Goal: Feedback & Contribution: Leave review/rating

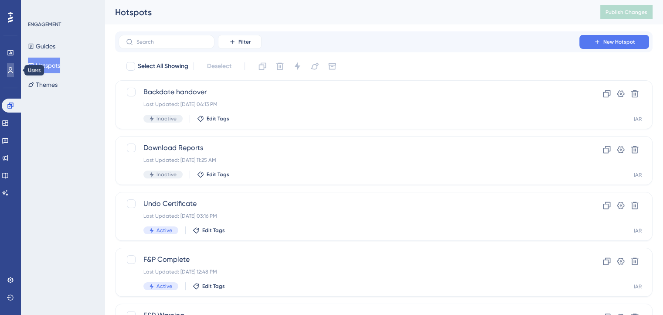
click at [10, 69] on icon at bounding box center [10, 70] width 7 height 7
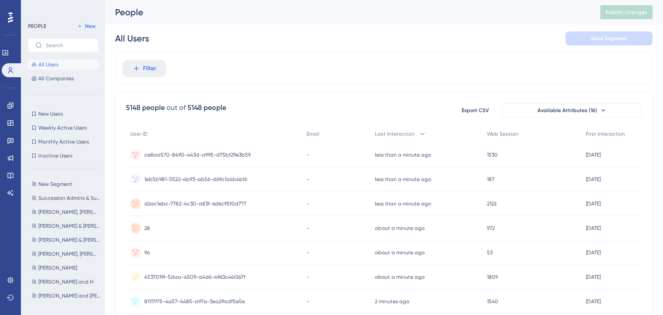
click at [11, 22] on icon at bounding box center [10, 17] width 5 height 11
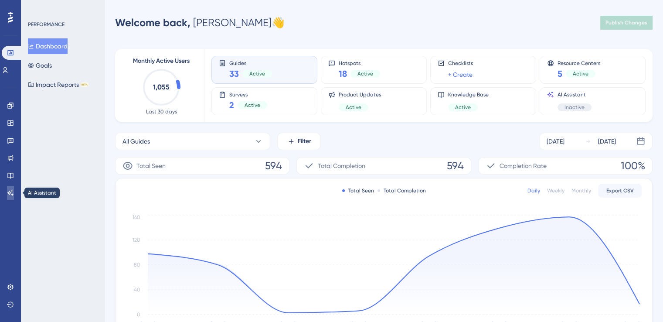
click at [13, 192] on icon at bounding box center [10, 192] width 7 height 7
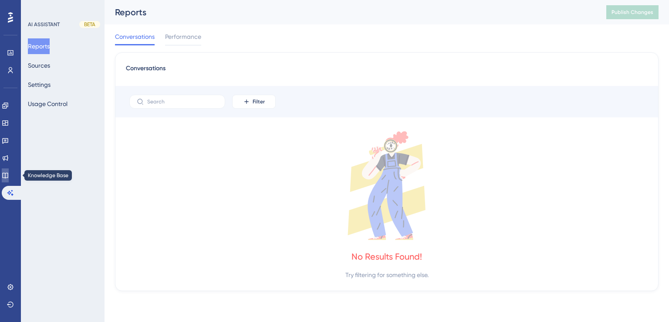
click at [9, 178] on icon at bounding box center [5, 175] width 7 height 7
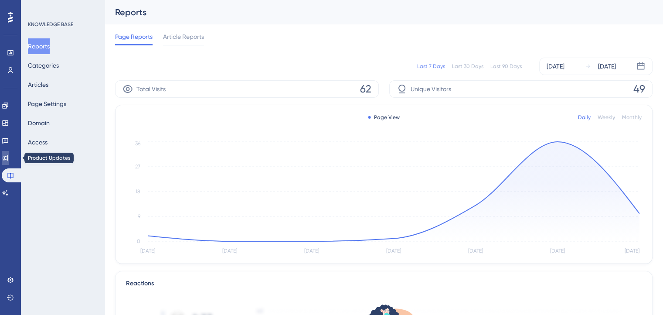
click at [8, 161] on icon at bounding box center [5, 157] width 7 height 7
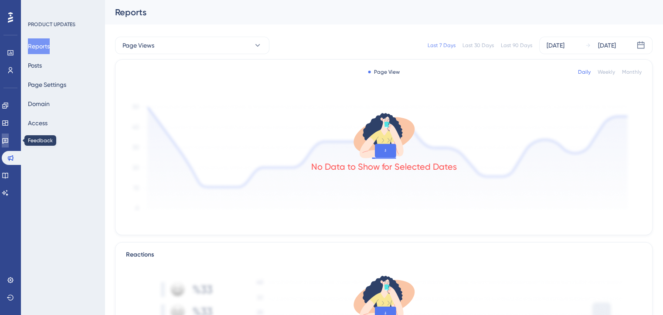
click at [9, 142] on link at bounding box center [5, 140] width 7 height 14
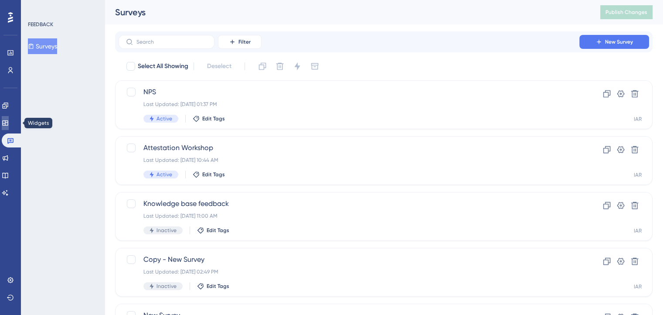
click at [7, 123] on icon at bounding box center [5, 122] width 7 height 7
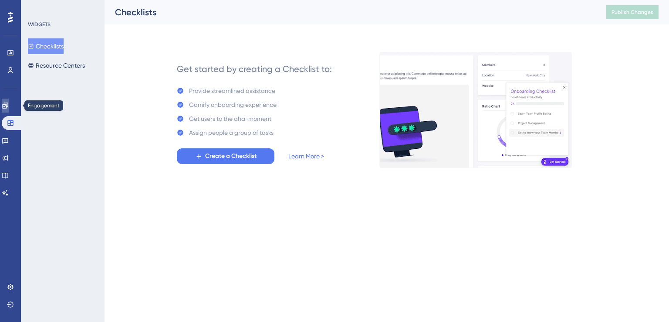
click at [9, 105] on link at bounding box center [5, 105] width 7 height 14
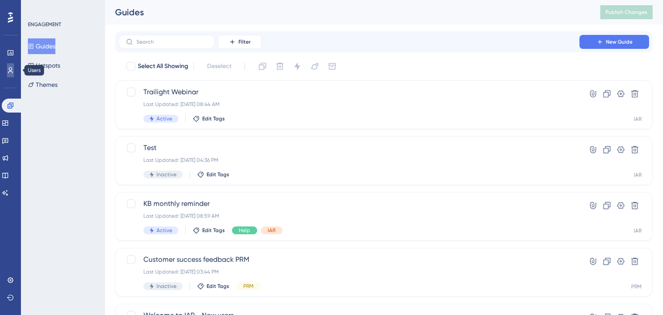
click at [10, 70] on icon at bounding box center [10, 70] width 5 height 6
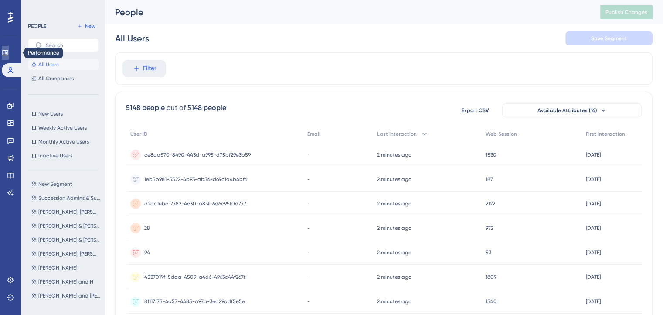
click at [7, 56] on link at bounding box center [5, 53] width 7 height 14
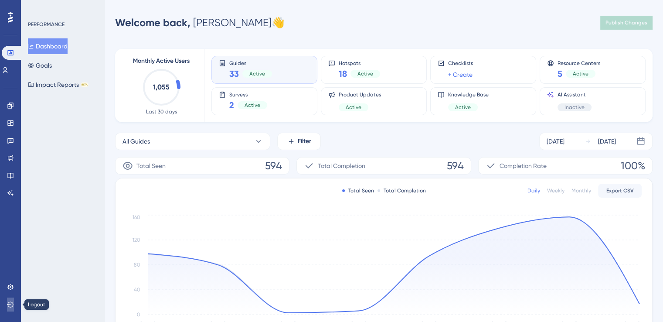
click at [13, 305] on icon at bounding box center [10, 304] width 7 height 7
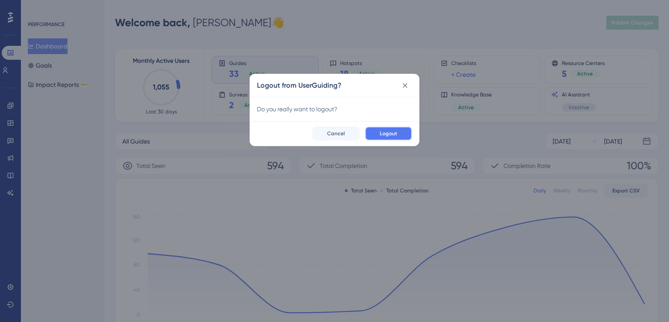
click at [387, 132] on span "Logout" at bounding box center [388, 133] width 17 height 7
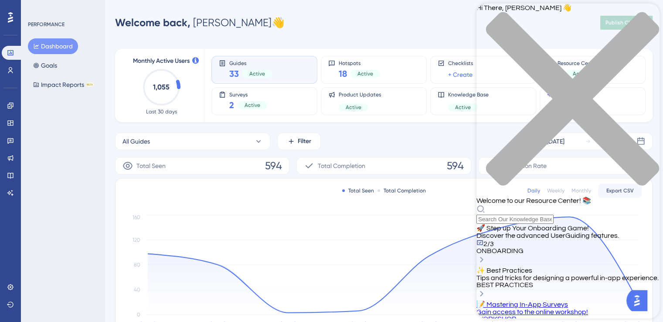
scroll to position [131, 0]
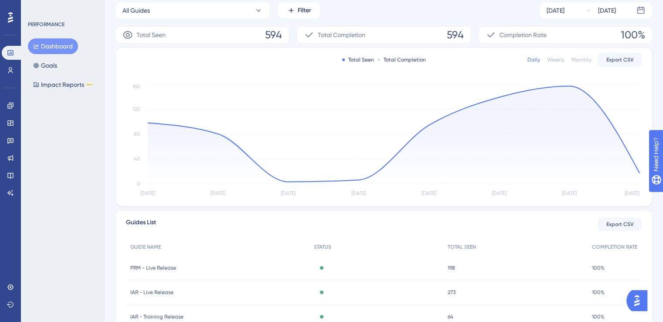
scroll to position [0, 0]
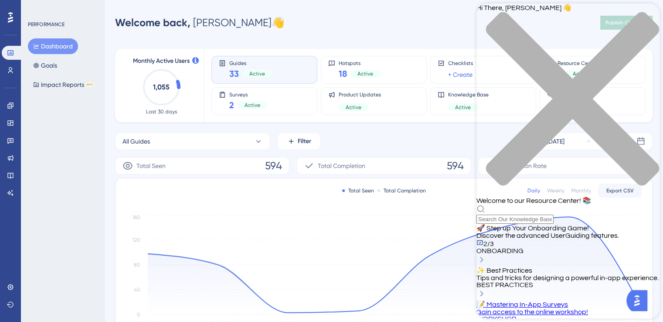
scroll to position [44, 0]
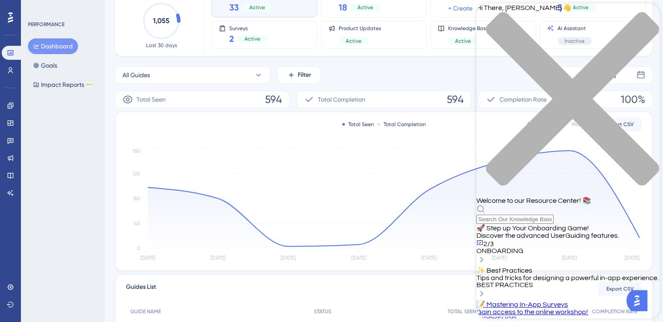
scroll to position [87, 0]
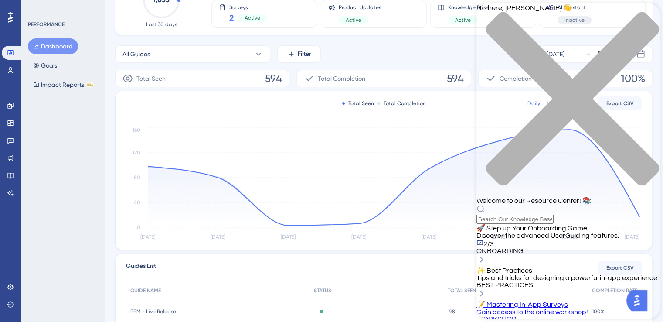
drag, startPoint x: 586, startPoint y: 253, endPoint x: 623, endPoint y: 252, distance: 36.6
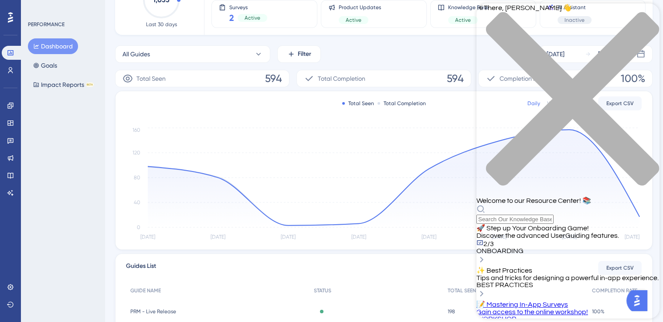
scroll to position [261, 0]
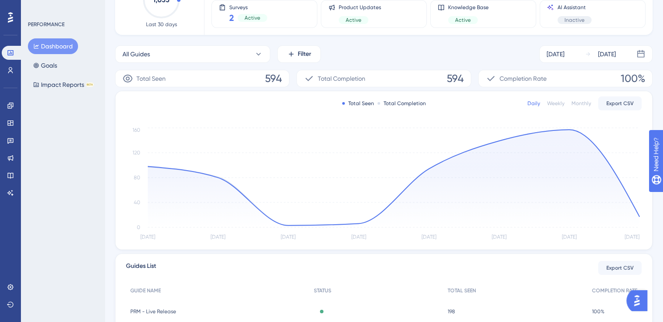
scroll to position [0, 0]
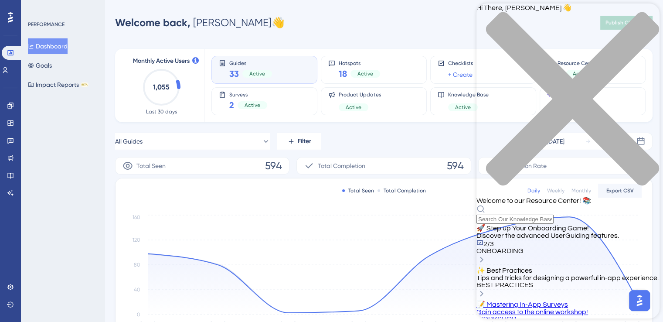
scroll to position [261, 0]
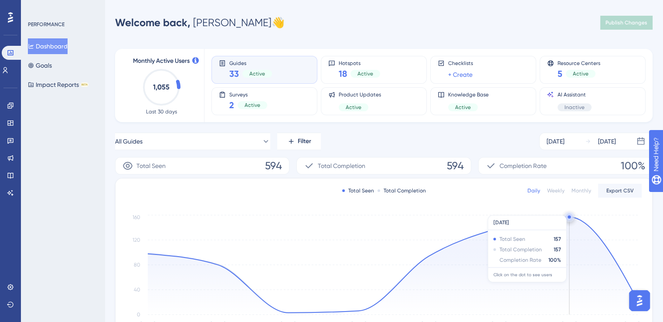
scroll to position [0, 0]
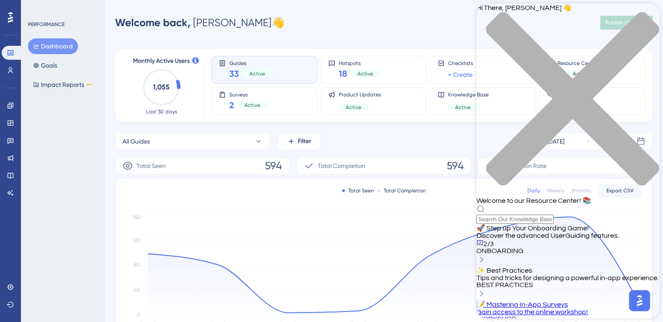
scroll to position [261, 0]
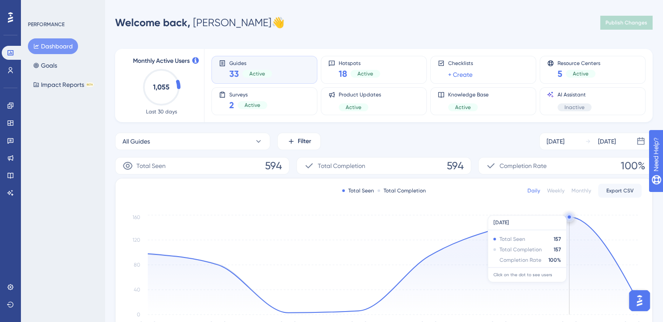
scroll to position [0, 0]
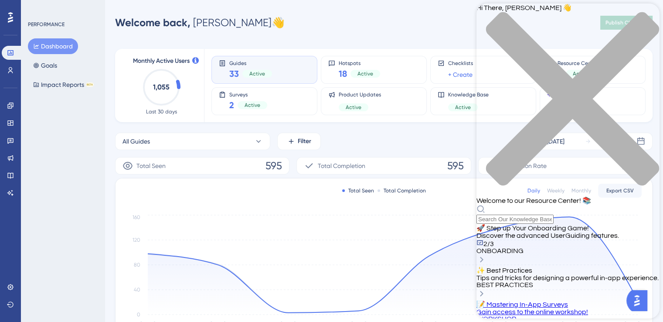
scroll to position [218, 0]
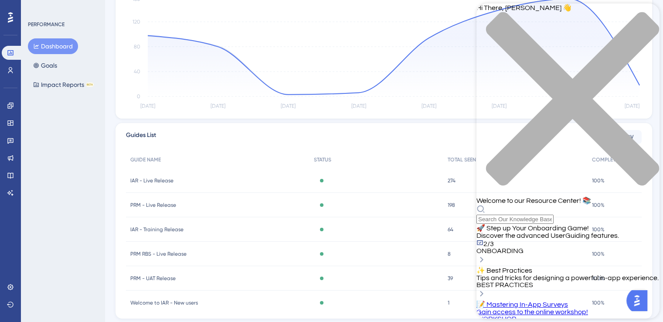
click at [648, 15] on div "close resource center" at bounding box center [567, 104] width 183 height 184
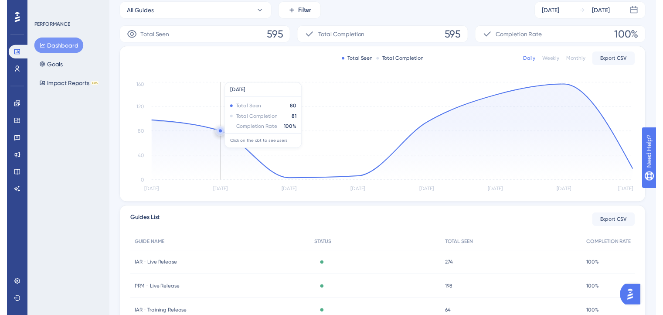
scroll to position [0, 0]
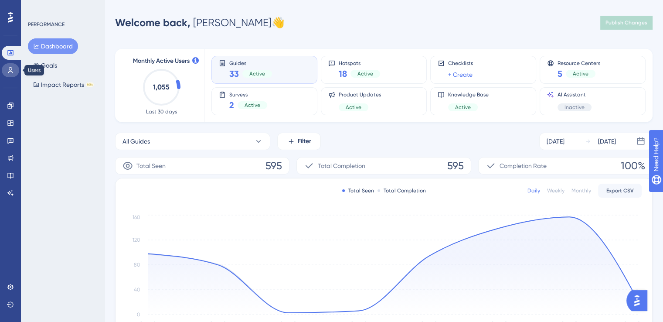
click at [9, 72] on icon at bounding box center [10, 70] width 5 height 6
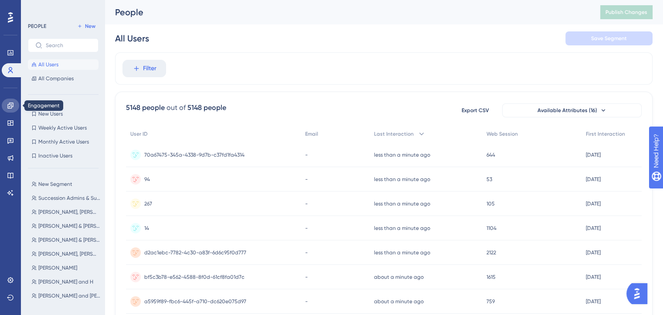
click at [7, 107] on icon at bounding box center [10, 105] width 7 height 7
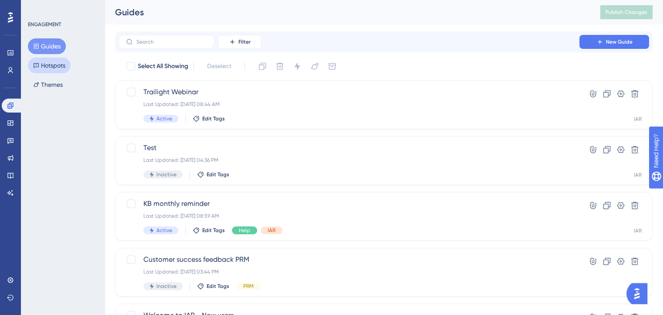
click at [54, 65] on button "Hotspots" at bounding box center [49, 66] width 43 height 16
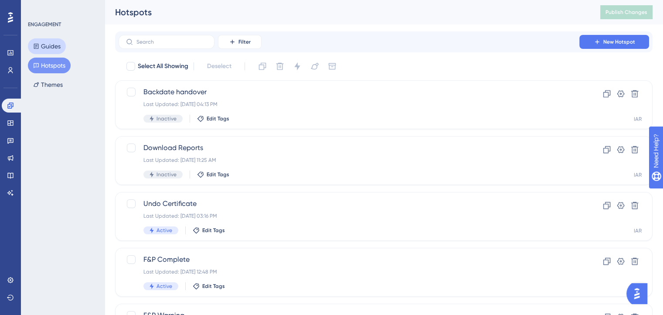
click at [41, 49] on button "Guides" at bounding box center [47, 46] width 38 height 16
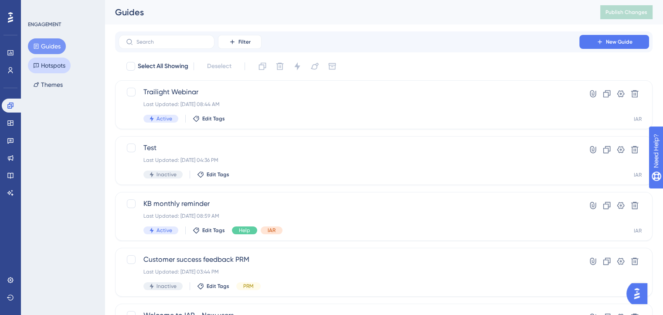
click at [61, 65] on button "Hotspots" at bounding box center [49, 66] width 43 height 16
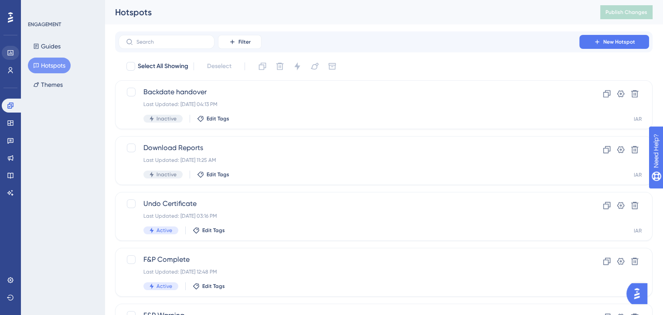
click at [9, 22] on icon at bounding box center [10, 17] width 5 height 10
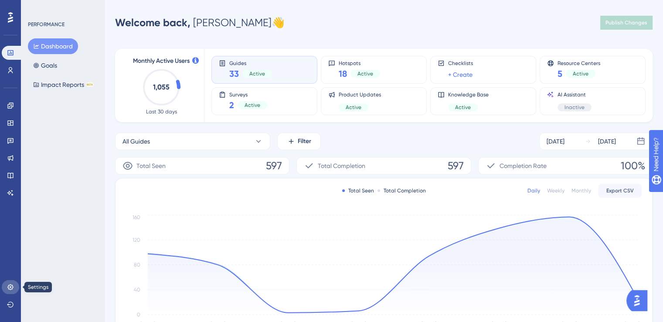
click at [10, 290] on link at bounding box center [10, 287] width 17 height 14
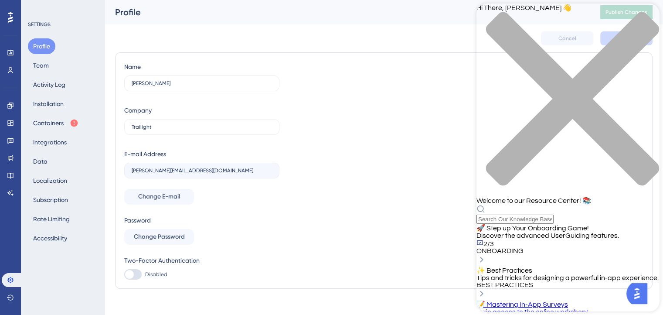
scroll to position [268, 0]
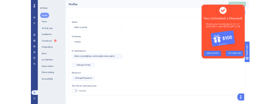
scroll to position [0, 0]
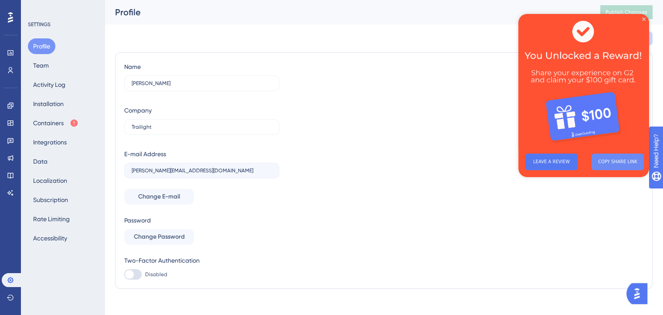
click at [610, 163] on button "COPY SHARE LINK" at bounding box center [617, 161] width 52 height 17
click at [562, 166] on button "LEAVE A REVIEW" at bounding box center [551, 161] width 52 height 17
click at [569, 164] on button "LEAVE A REVIEW" at bounding box center [551, 161] width 52 height 17
